Goal: Task Accomplishment & Management: Use online tool/utility

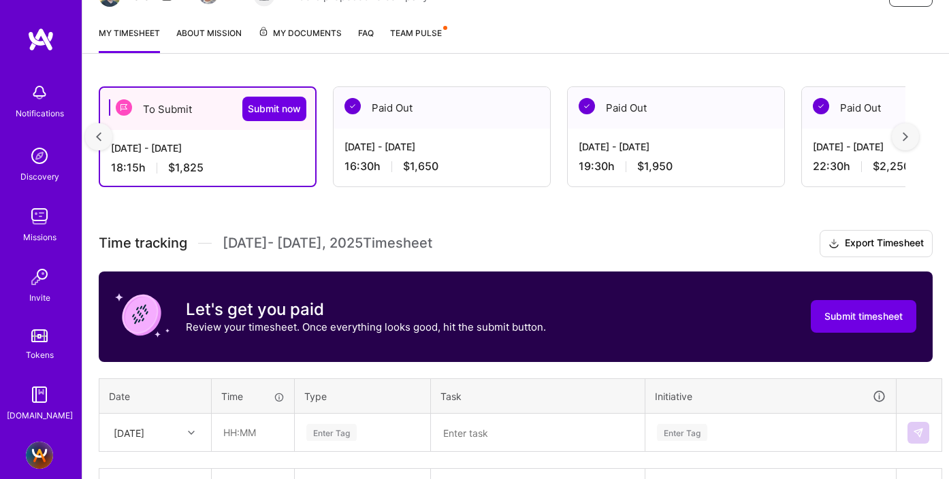
scroll to position [0, 147]
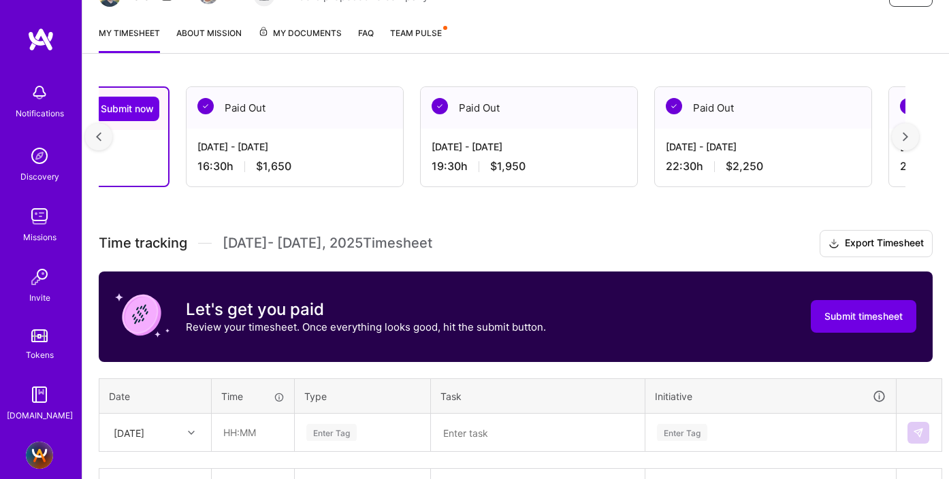
click at [910, 138] on div at bounding box center [905, 136] width 27 height 27
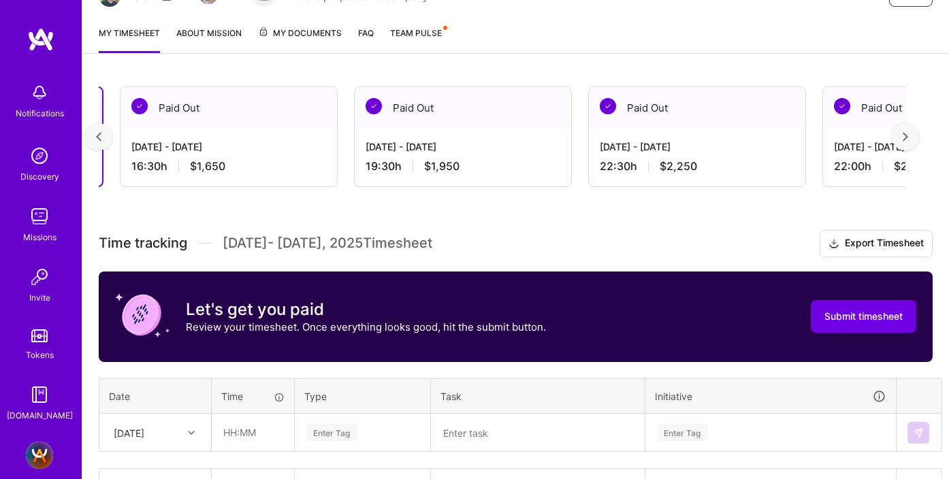
click at [910, 138] on div at bounding box center [905, 136] width 27 height 27
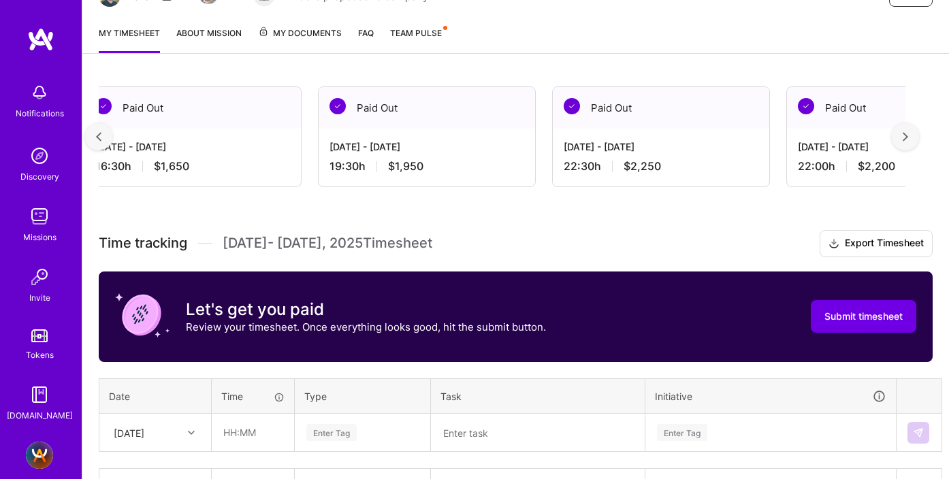
click at [910, 138] on div at bounding box center [905, 136] width 27 height 27
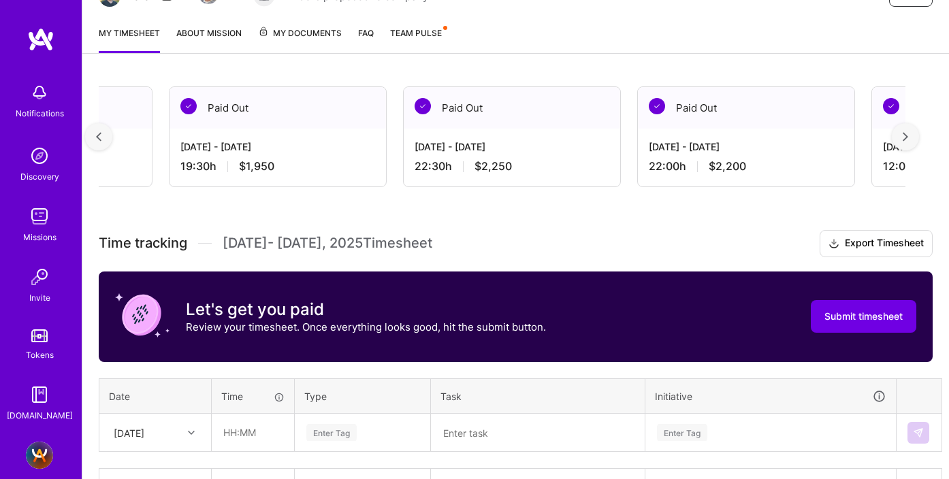
click at [910, 138] on div at bounding box center [905, 136] width 27 height 27
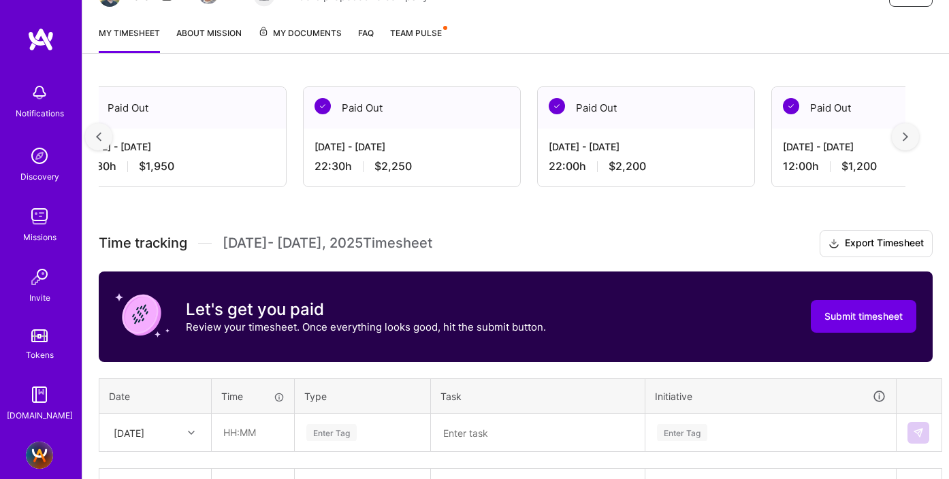
click at [910, 138] on div at bounding box center [905, 136] width 27 height 27
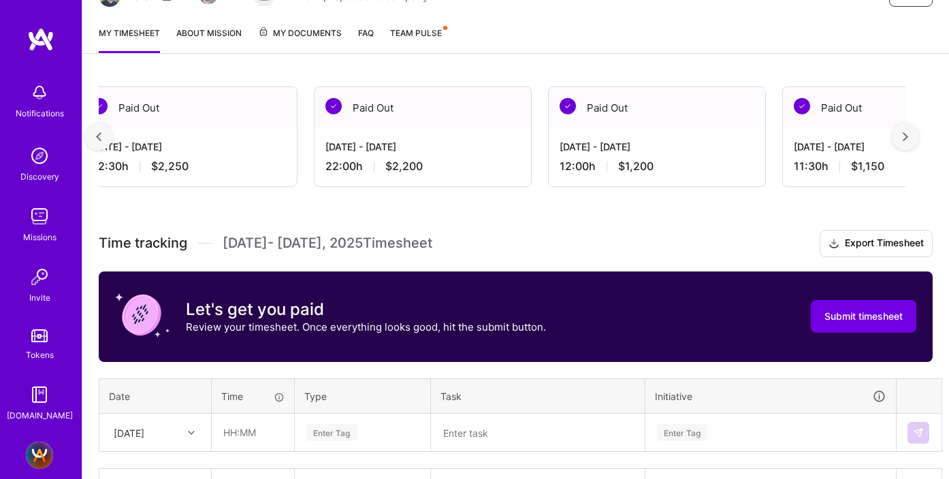
click at [910, 138] on div at bounding box center [905, 136] width 27 height 27
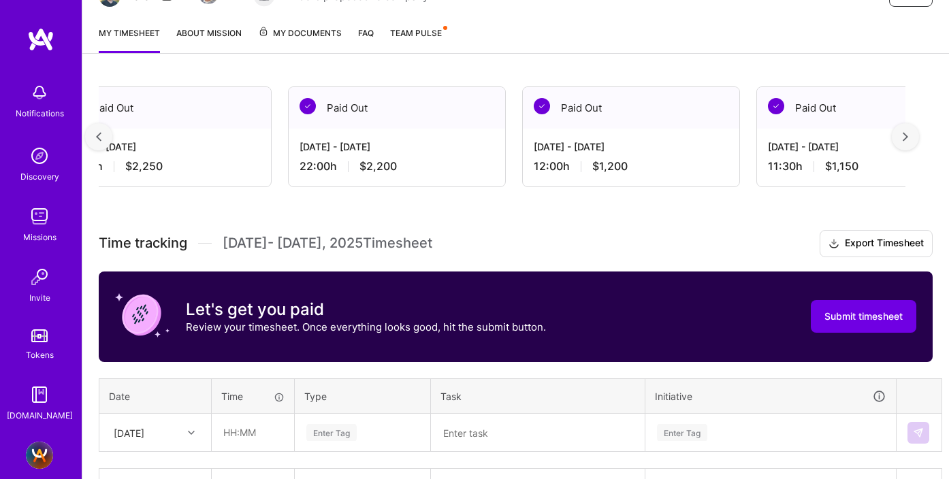
click at [910, 138] on div at bounding box center [905, 136] width 27 height 27
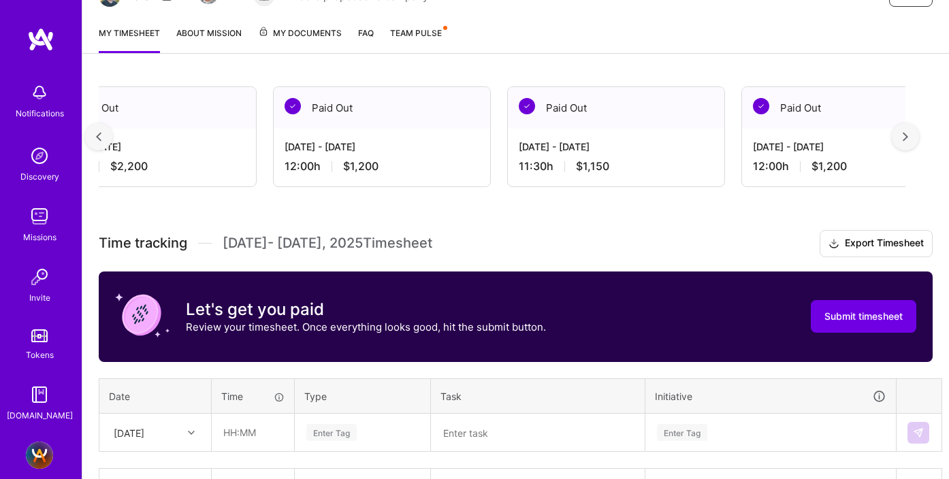
click at [910, 138] on div at bounding box center [905, 136] width 27 height 27
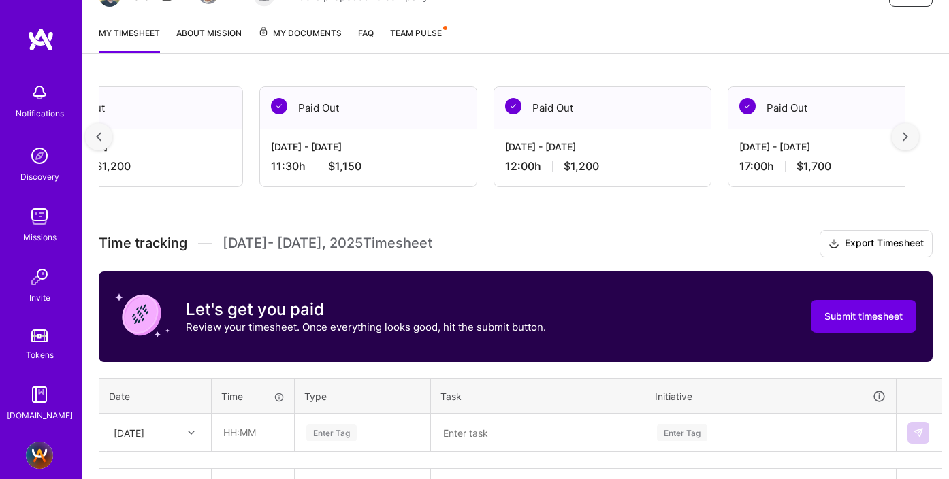
click at [910, 138] on div at bounding box center [905, 136] width 27 height 27
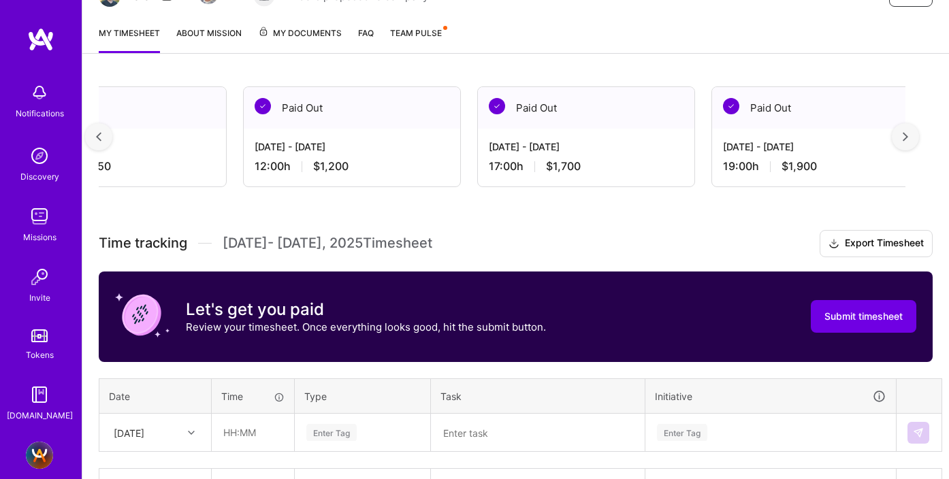
click at [910, 138] on div at bounding box center [905, 136] width 27 height 27
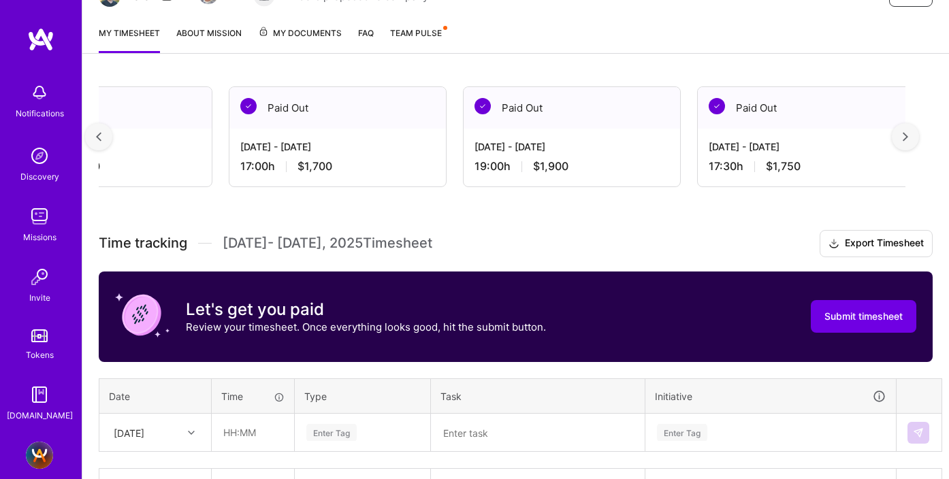
click at [910, 138] on div at bounding box center [905, 136] width 27 height 27
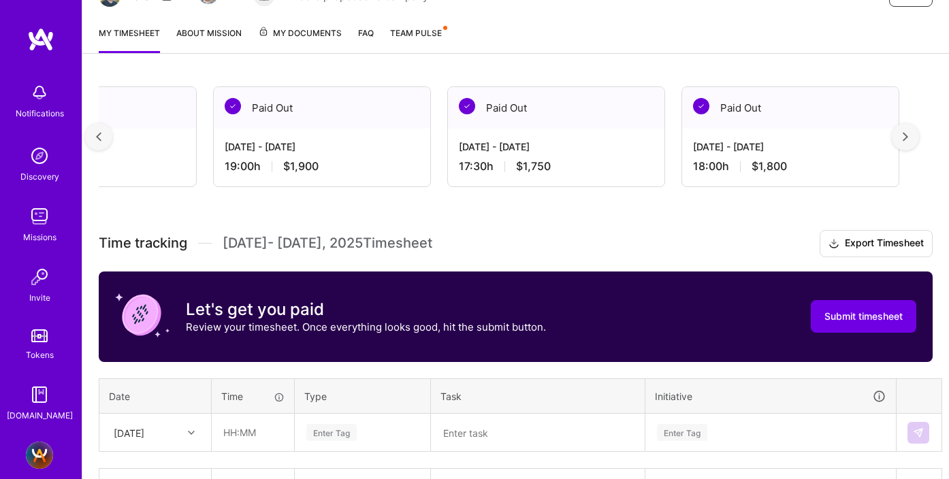
click at [910, 138] on div at bounding box center [905, 136] width 27 height 27
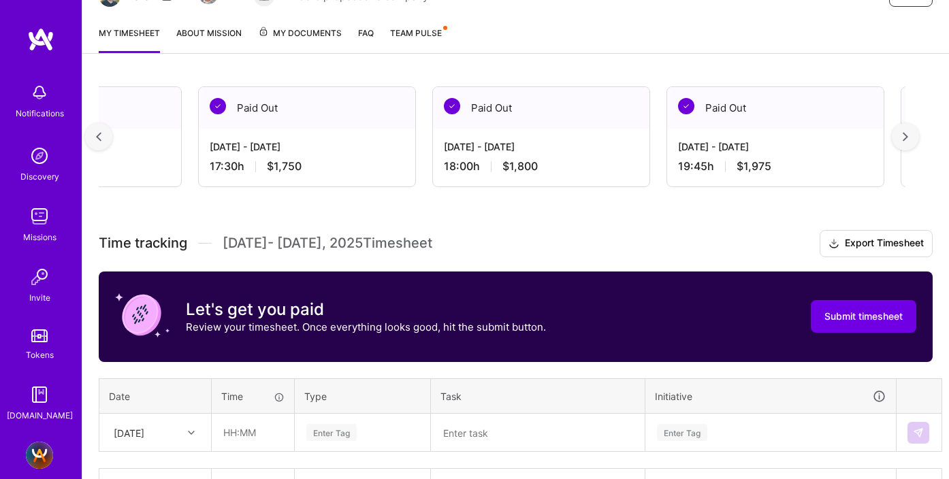
click at [910, 138] on div at bounding box center [905, 136] width 27 height 27
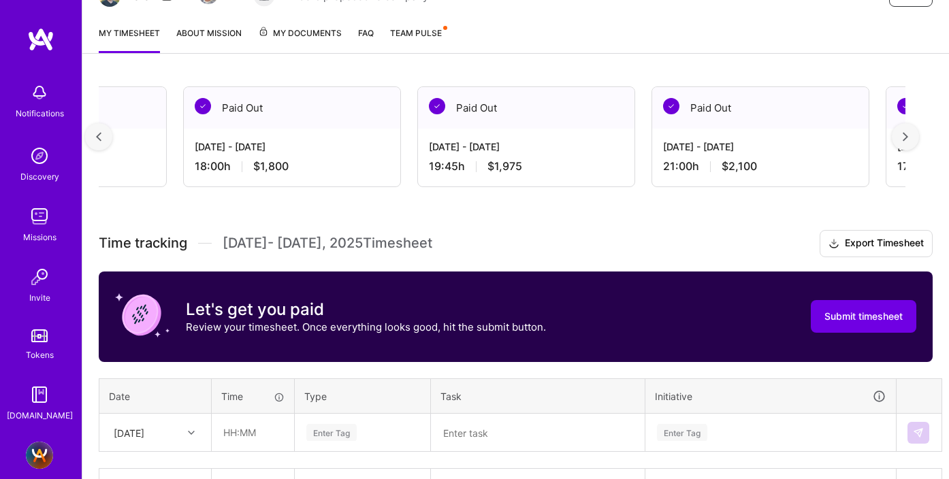
click at [910, 138] on div at bounding box center [905, 136] width 27 height 27
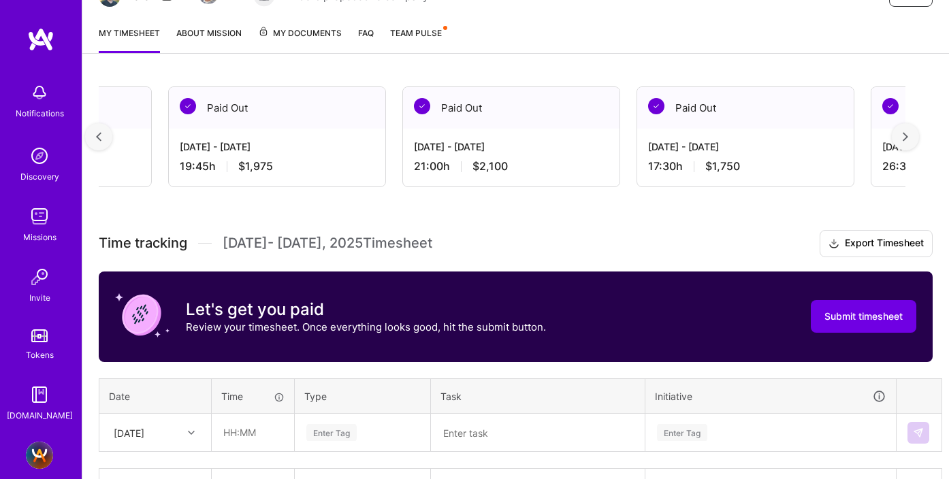
click at [910, 138] on div at bounding box center [905, 136] width 27 height 27
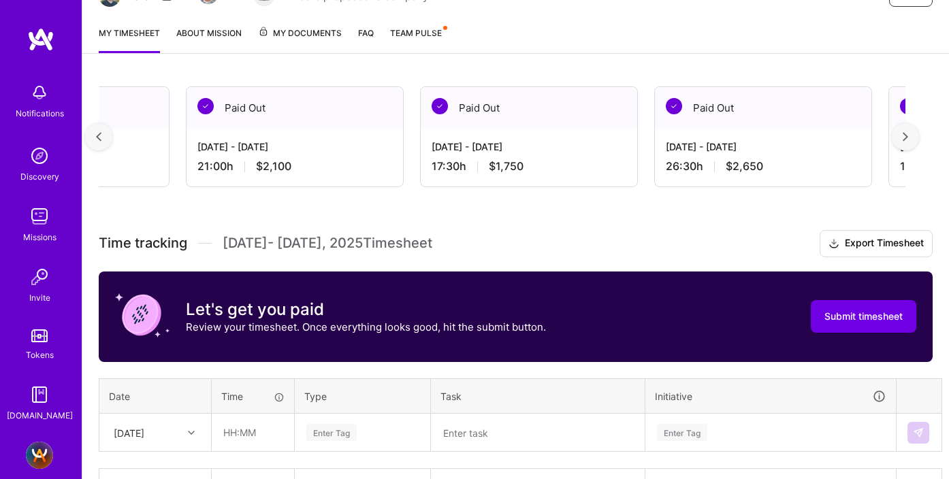
scroll to position [0, 2991]
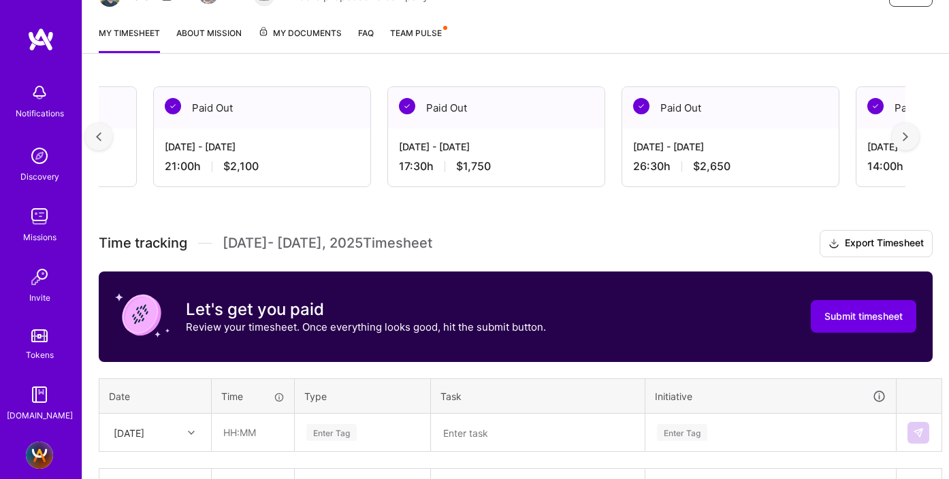
click at [910, 138] on div at bounding box center [905, 136] width 27 height 27
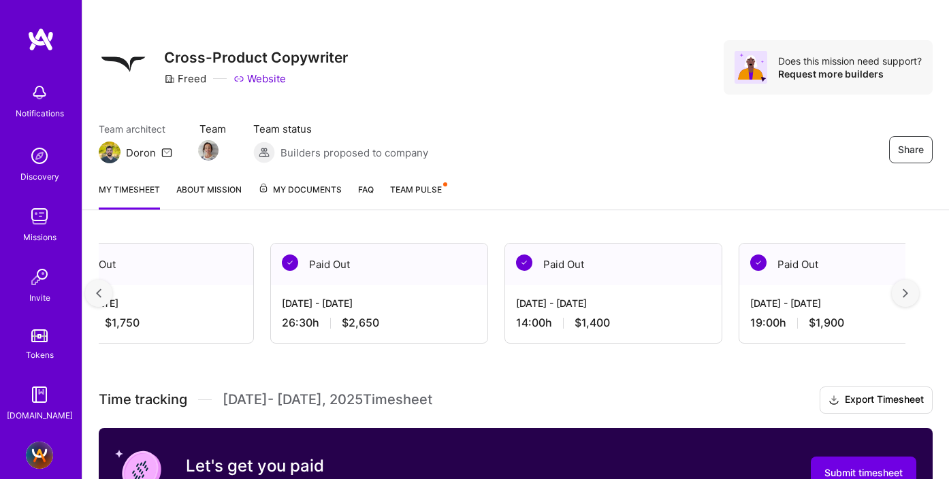
scroll to position [0, 0]
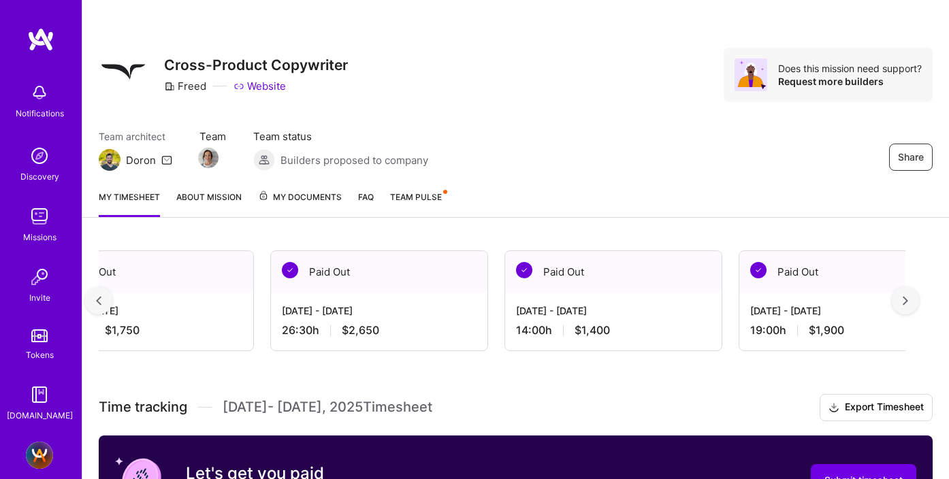
click at [99, 294] on div at bounding box center [98, 300] width 27 height 27
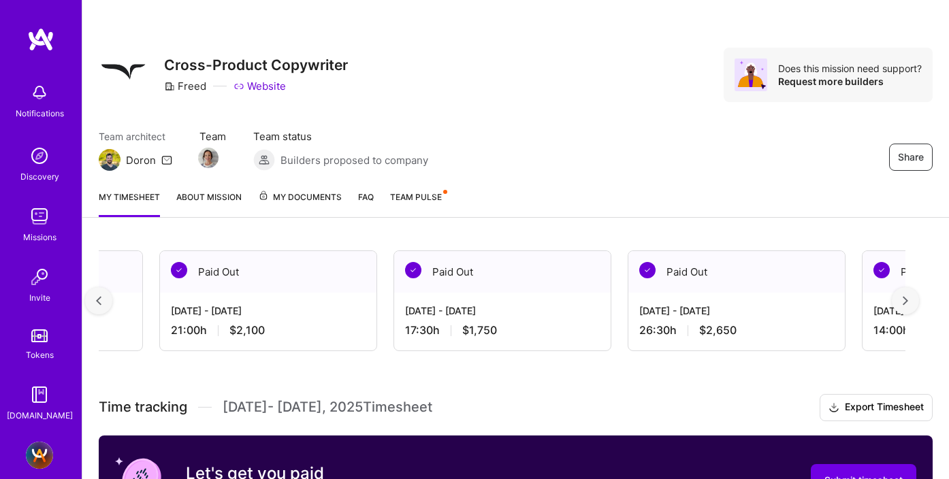
click at [99, 294] on div at bounding box center [98, 300] width 27 height 27
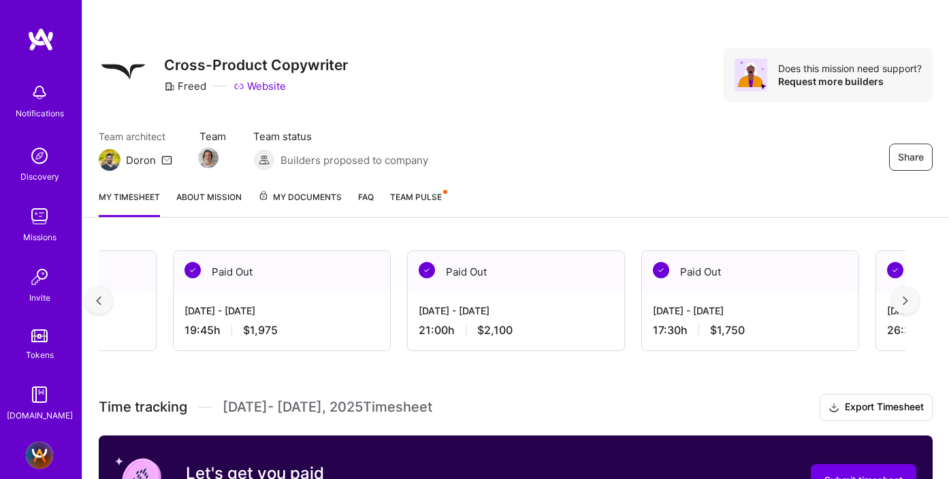
click at [99, 294] on div at bounding box center [98, 300] width 27 height 27
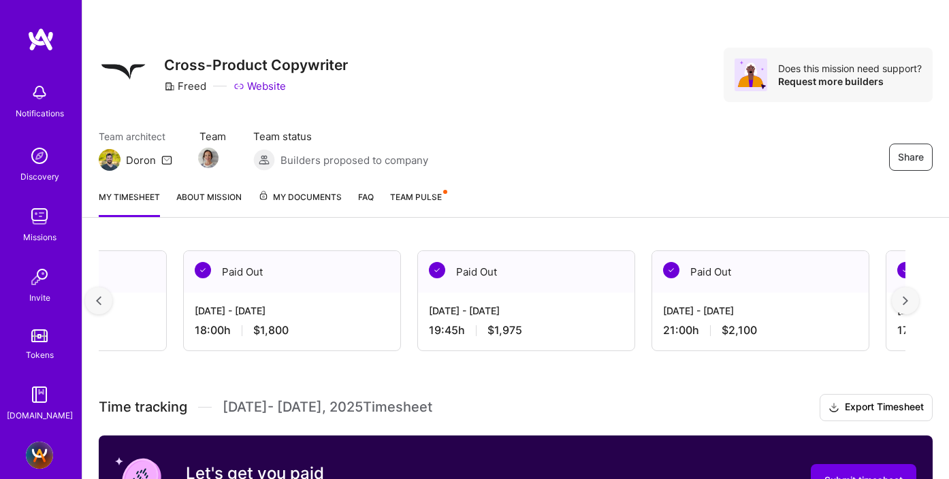
click at [99, 294] on div at bounding box center [98, 300] width 27 height 27
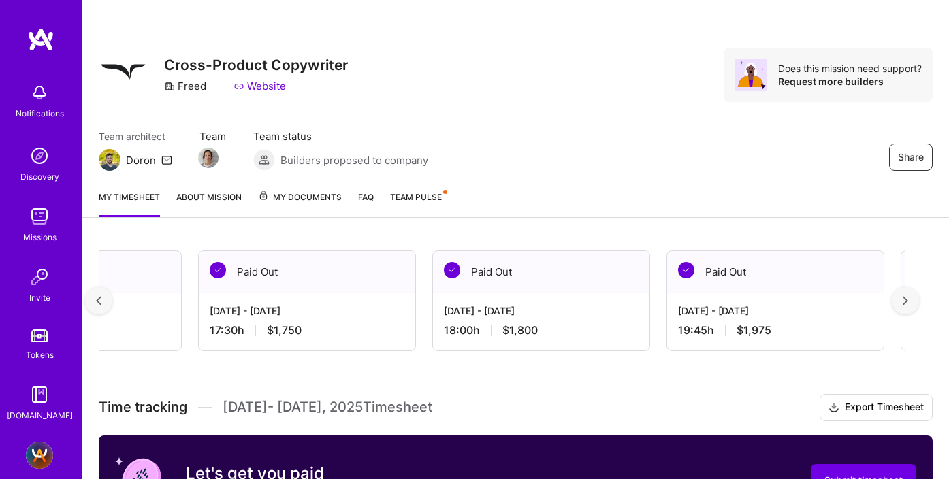
click at [99, 294] on div at bounding box center [98, 300] width 27 height 27
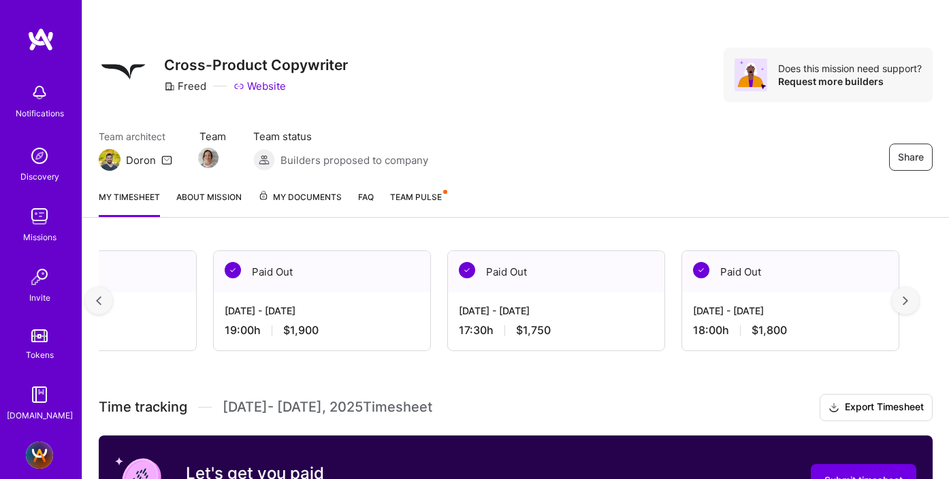
click at [99, 294] on div at bounding box center [98, 300] width 27 height 27
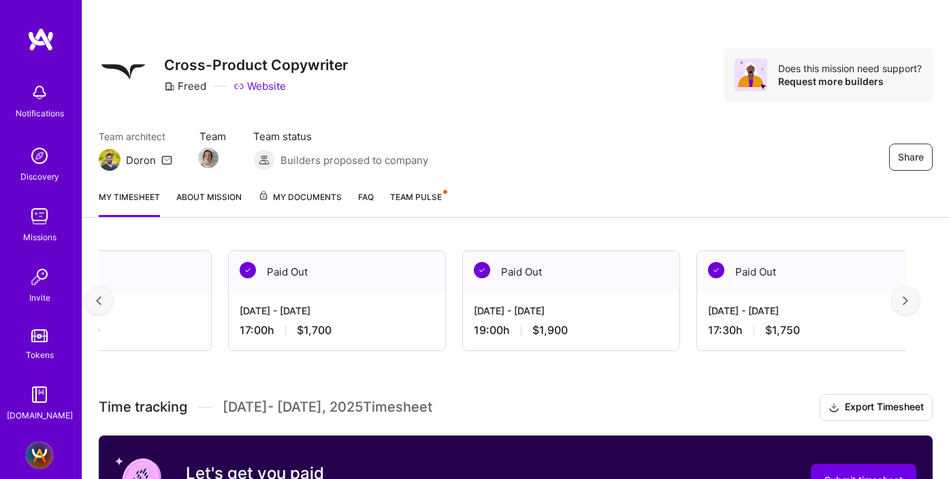
click at [99, 294] on div at bounding box center [98, 300] width 27 height 27
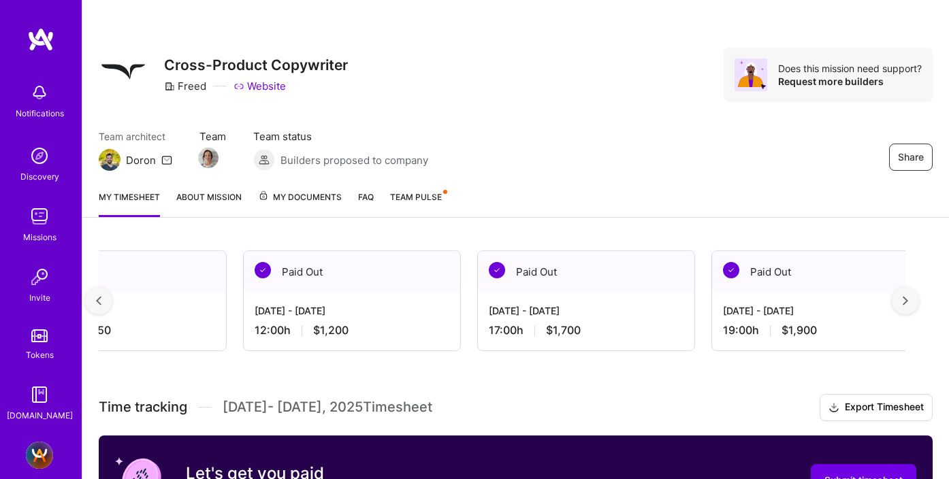
click at [99, 294] on div at bounding box center [98, 300] width 27 height 27
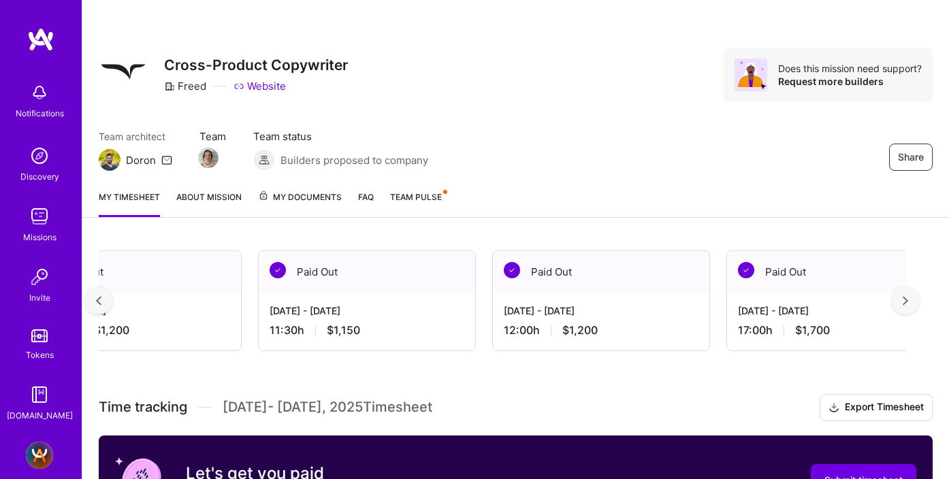
click at [99, 294] on div at bounding box center [98, 300] width 27 height 27
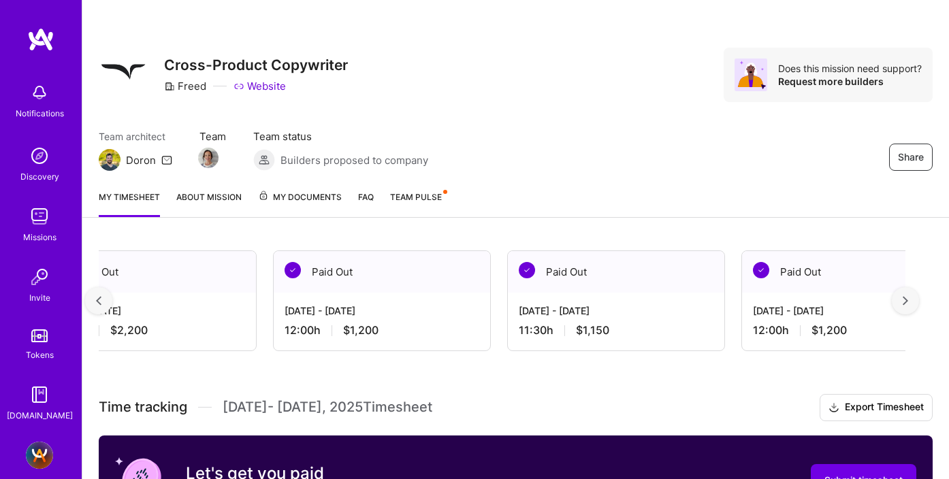
click at [99, 294] on div at bounding box center [98, 300] width 27 height 27
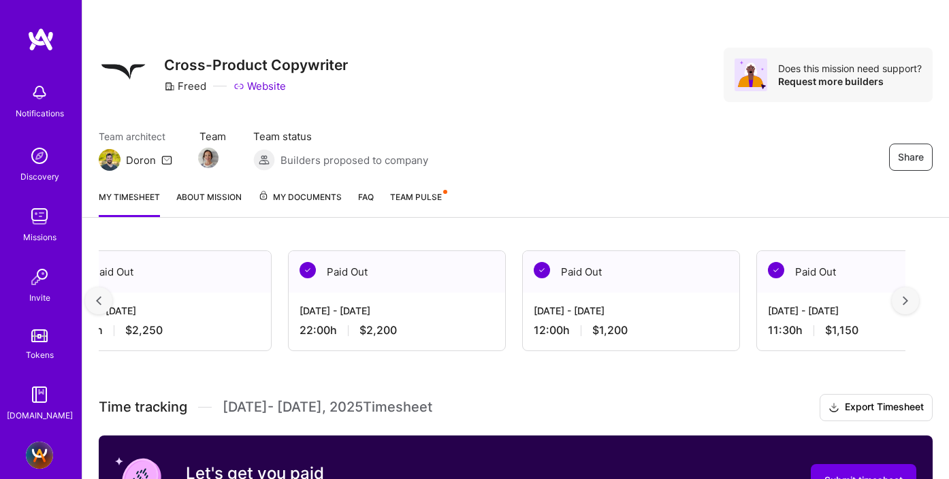
click at [99, 294] on div at bounding box center [98, 300] width 27 height 27
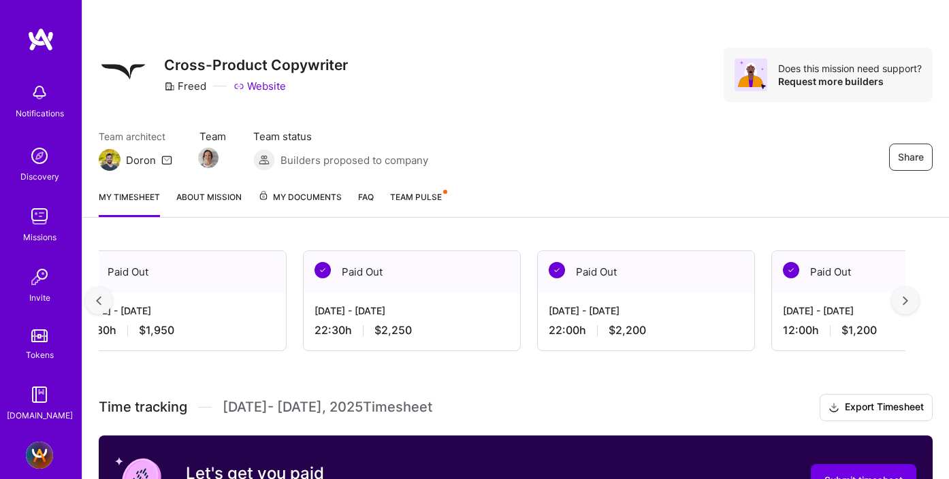
click at [99, 294] on div at bounding box center [98, 300] width 27 height 27
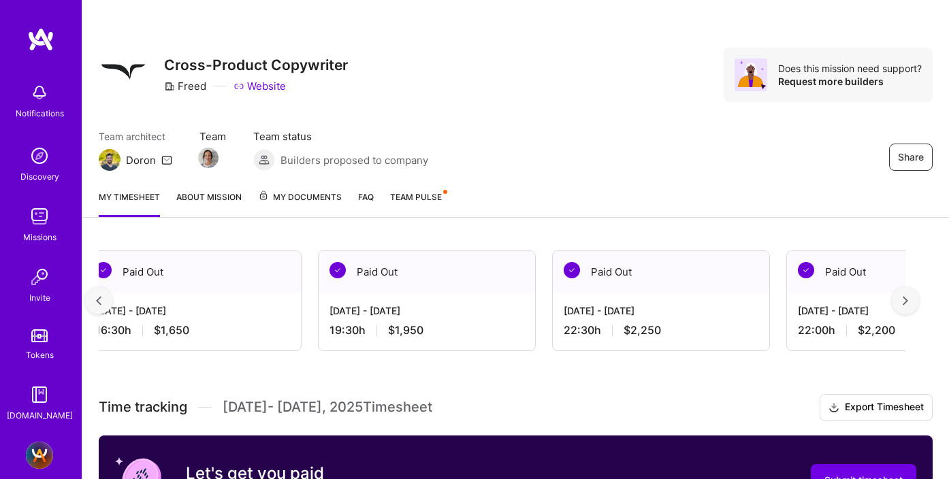
click at [99, 294] on div at bounding box center [98, 300] width 27 height 27
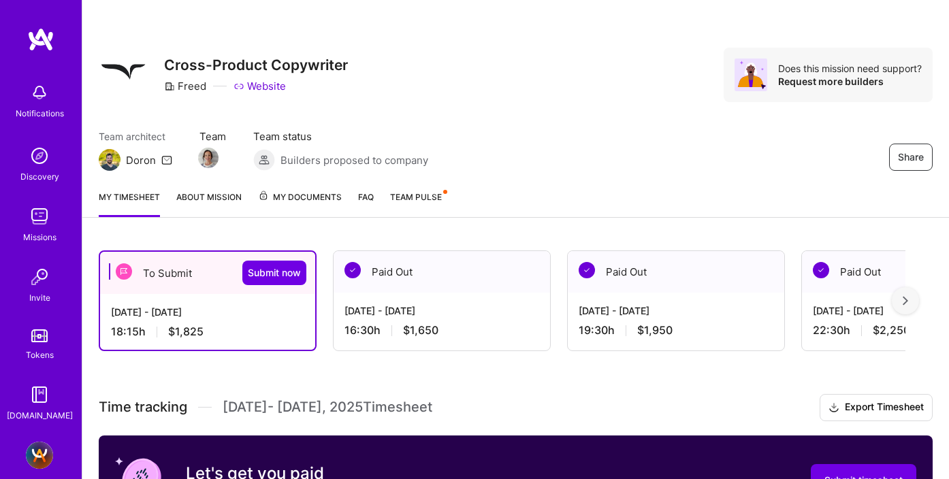
click at [99, 294] on div "To Submit Submit now [DATE] - [DATE] 18:15 h $1,825" at bounding box center [208, 301] width 218 height 101
